Goal: Task Accomplishment & Management: Complete application form

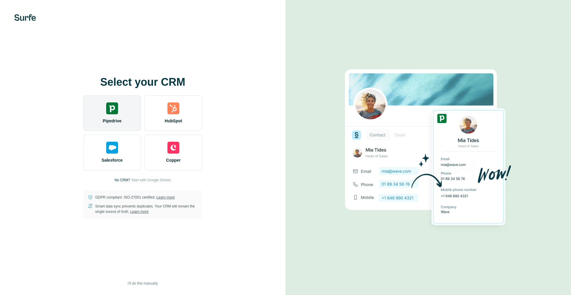
click at [120, 117] on div "Pipedrive" at bounding box center [112, 113] width 58 height 36
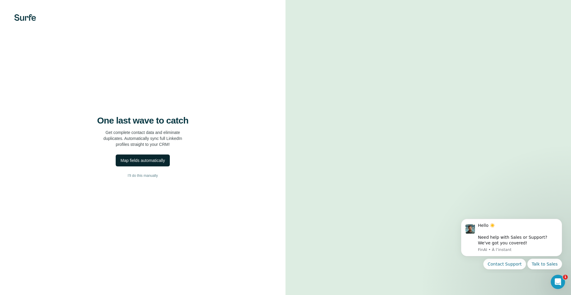
click at [149, 161] on div "Map fields automatically" at bounding box center [142, 160] width 44 height 6
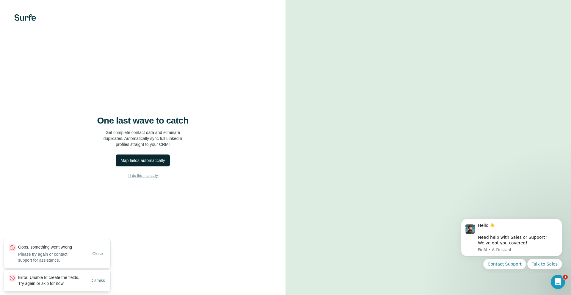
click at [153, 177] on span "I’ll do this manually" at bounding box center [143, 175] width 30 height 5
click at [149, 176] on span "I’ll do this manually" at bounding box center [143, 175] width 30 height 5
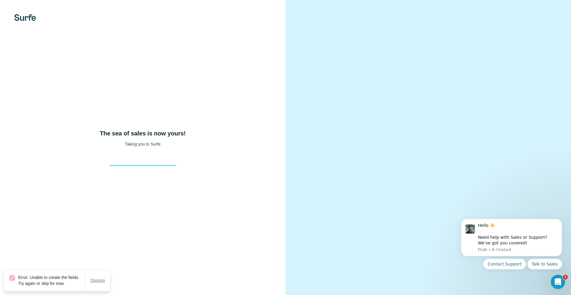
click at [97, 279] on span "Dismiss" at bounding box center [97, 280] width 15 height 6
